Goal: Communication & Community: Answer question/provide support

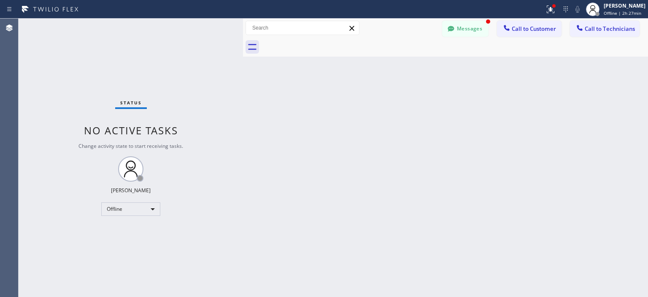
click at [461, 27] on button "Messages" at bounding box center [465, 29] width 46 height 16
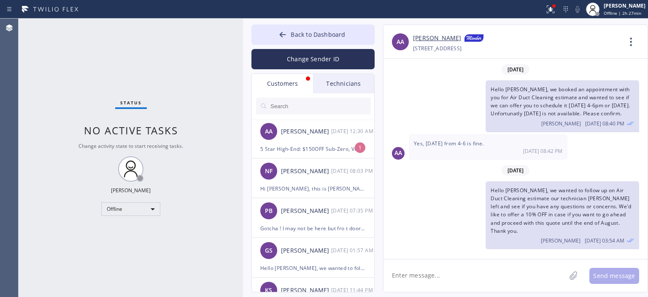
click at [314, 106] on input "text" at bounding box center [320, 106] width 101 height 17
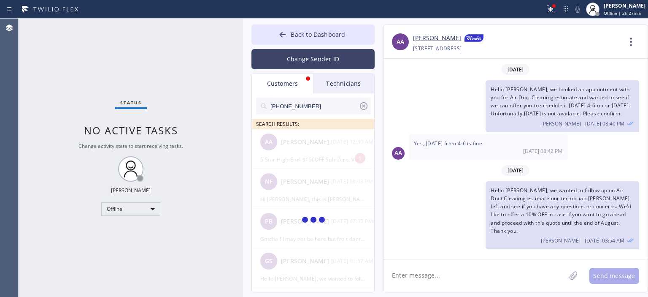
click at [309, 58] on button "Change Sender ID" at bounding box center [313, 59] width 123 height 20
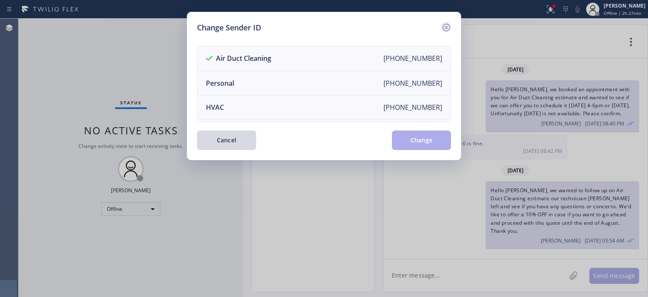
click at [449, 25] on icon at bounding box center [446, 27] width 10 height 10
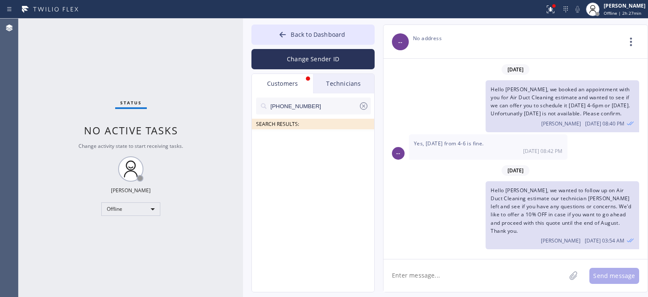
click at [320, 109] on input "[PHONE_NUMBER]" at bounding box center [314, 106] width 89 height 17
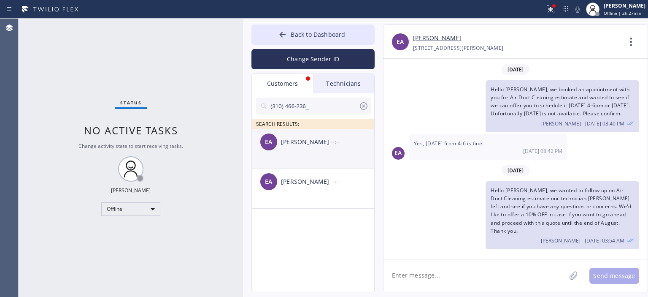
click at [314, 144] on div "[PERSON_NAME]" at bounding box center [306, 142] width 50 height 10
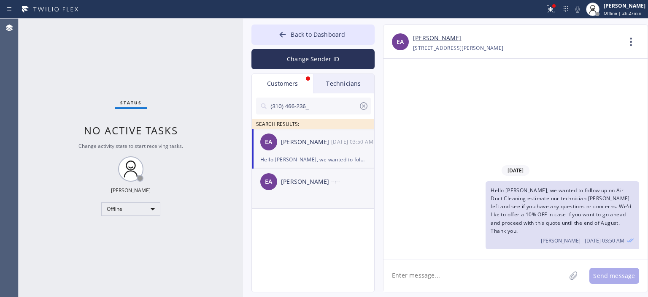
click at [316, 179] on div "[PERSON_NAME]" at bounding box center [306, 182] width 50 height 10
click at [272, 33] on button "Back to Dashboard" at bounding box center [313, 34] width 123 height 20
click at [365, 104] on icon at bounding box center [364, 106] width 10 height 10
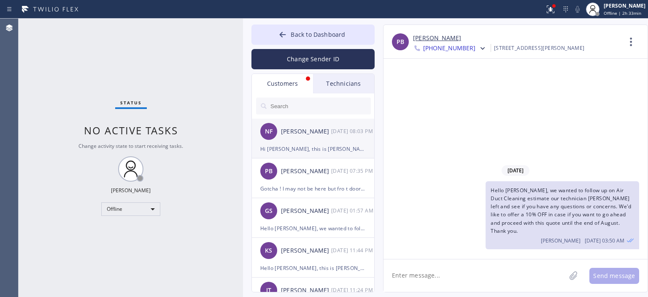
click at [336, 127] on div "[DATE] 08:03 PM" at bounding box center [353, 131] width 44 height 10
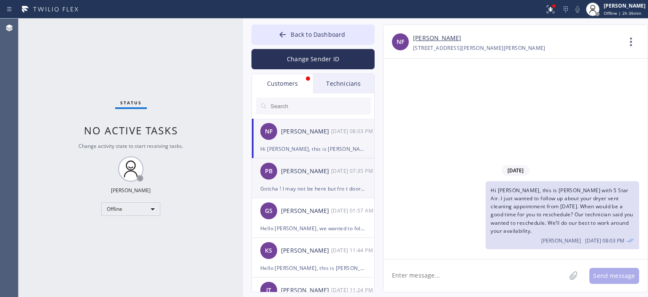
click at [330, 174] on div "[PERSON_NAME]" at bounding box center [306, 171] width 50 height 10
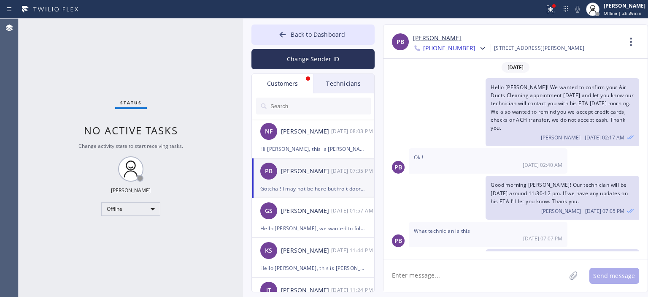
scroll to position [60, 0]
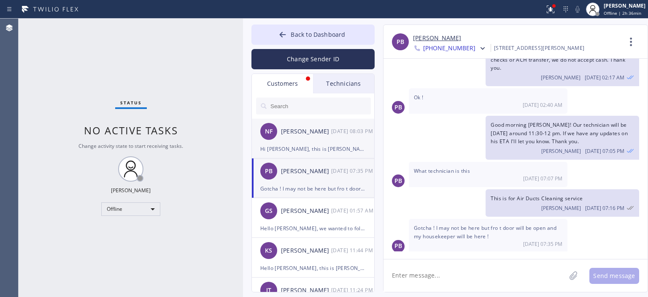
click at [328, 140] on div "NF [PERSON_NAME] [DATE] 08:03 PM" at bounding box center [313, 131] width 123 height 25
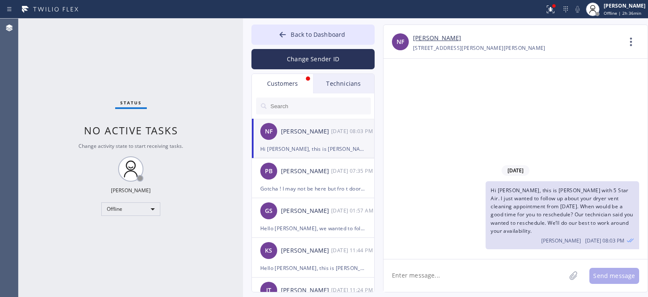
scroll to position [0, 0]
click at [344, 180] on div "PB [PERSON_NAME] [DATE] 07:35 PM" at bounding box center [313, 170] width 123 height 25
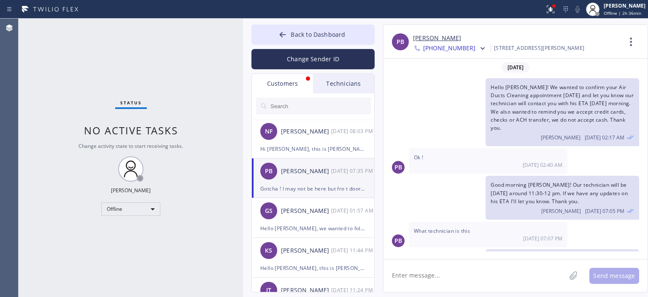
scroll to position [60, 0]
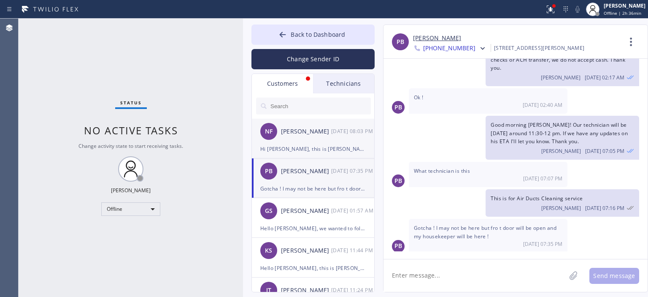
click at [328, 144] on div "Hi [PERSON_NAME], this is [PERSON_NAME] with 5 Star Air. I just wanted to follo…" at bounding box center [313, 149] width 106 height 10
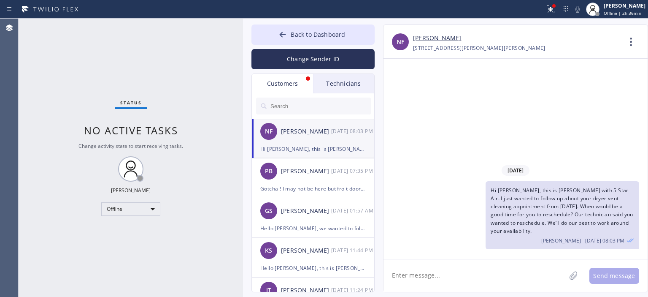
scroll to position [0, 0]
